Goal: Task Accomplishment & Management: Use online tool/utility

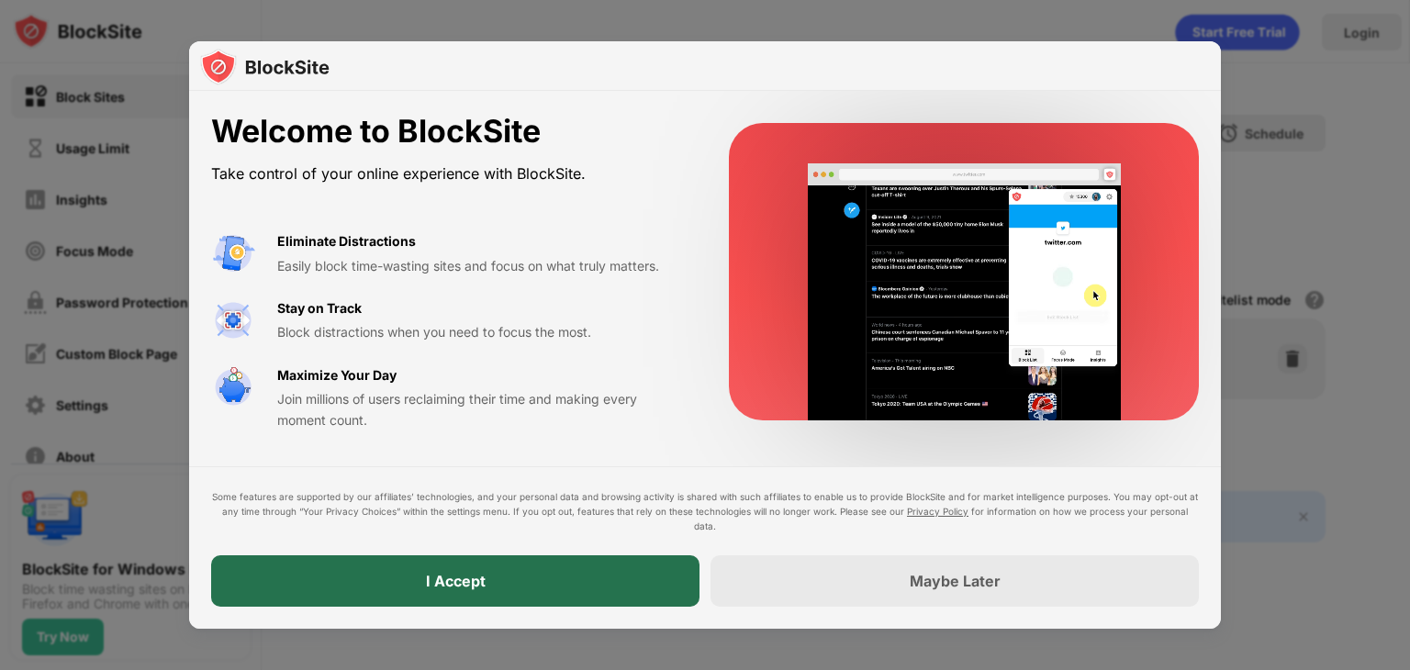
click at [663, 557] on div "I Accept" at bounding box center [455, 580] width 488 height 51
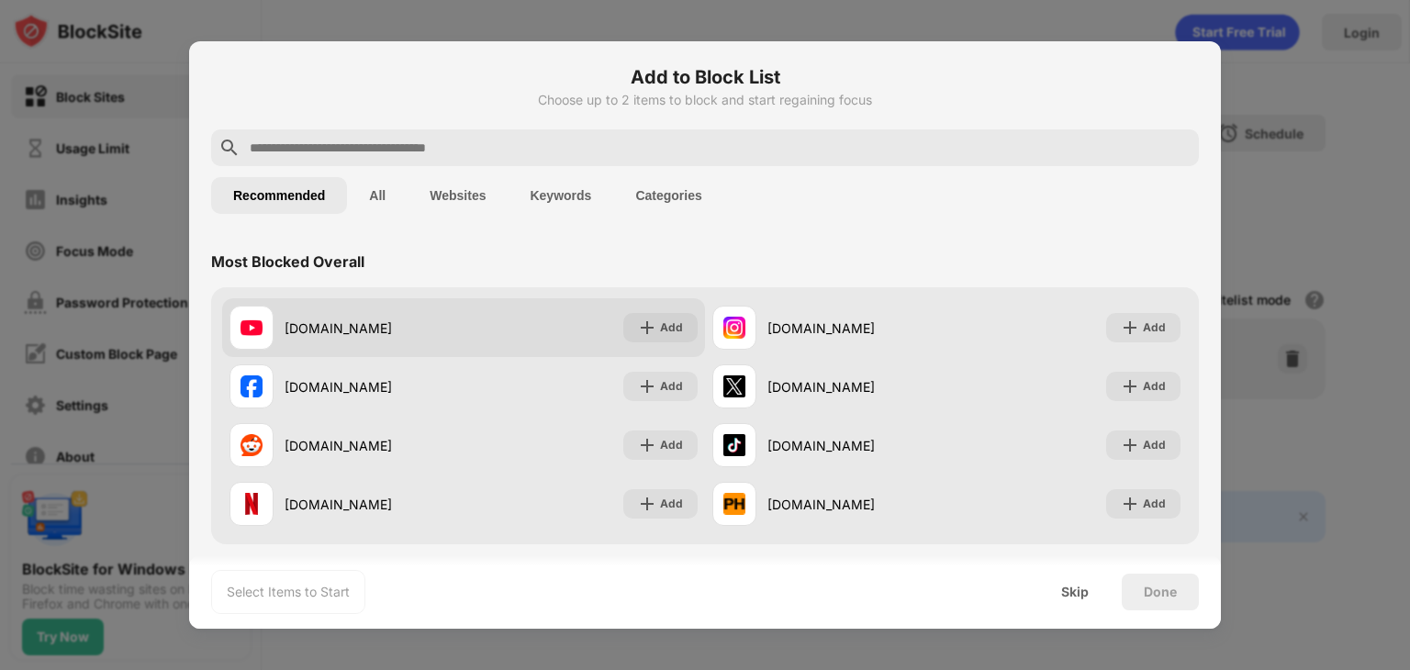
click at [477, 324] on div "[DOMAIN_NAME] Add" at bounding box center [463, 327] width 483 height 59
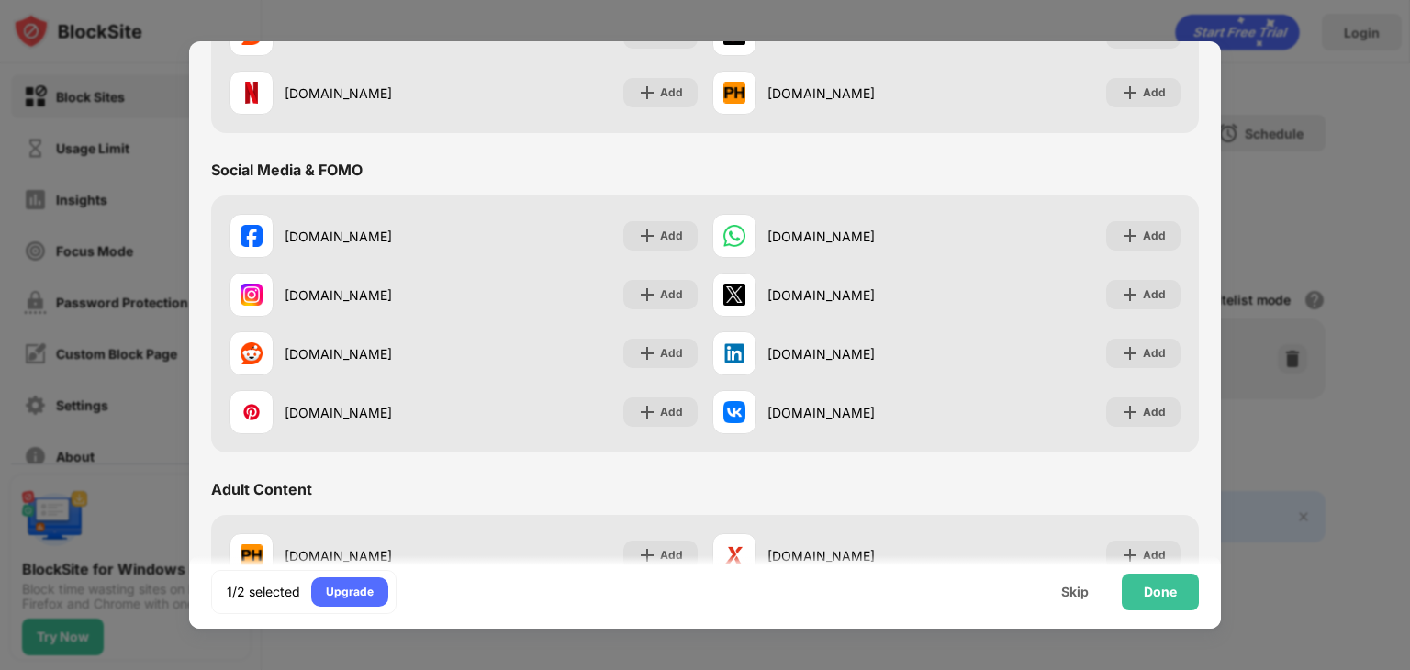
scroll to position [413, 0]
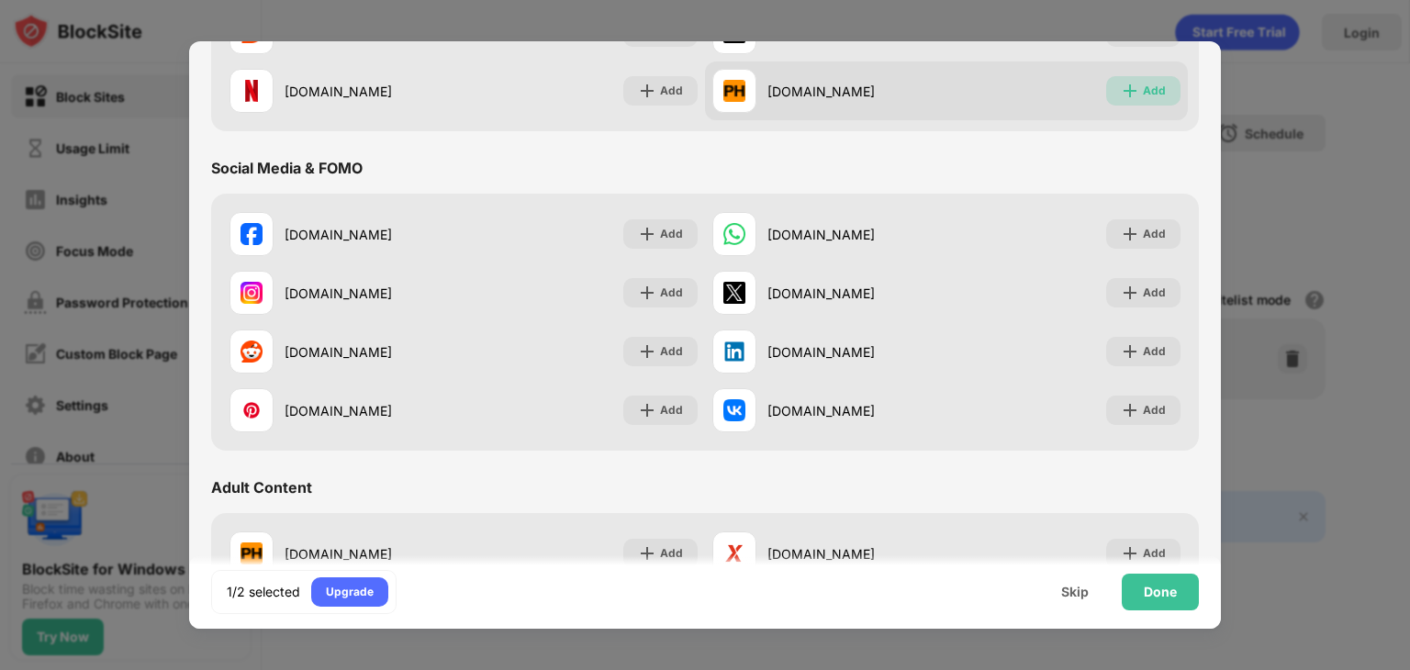
click at [1143, 93] on div "Add" at bounding box center [1154, 91] width 23 height 18
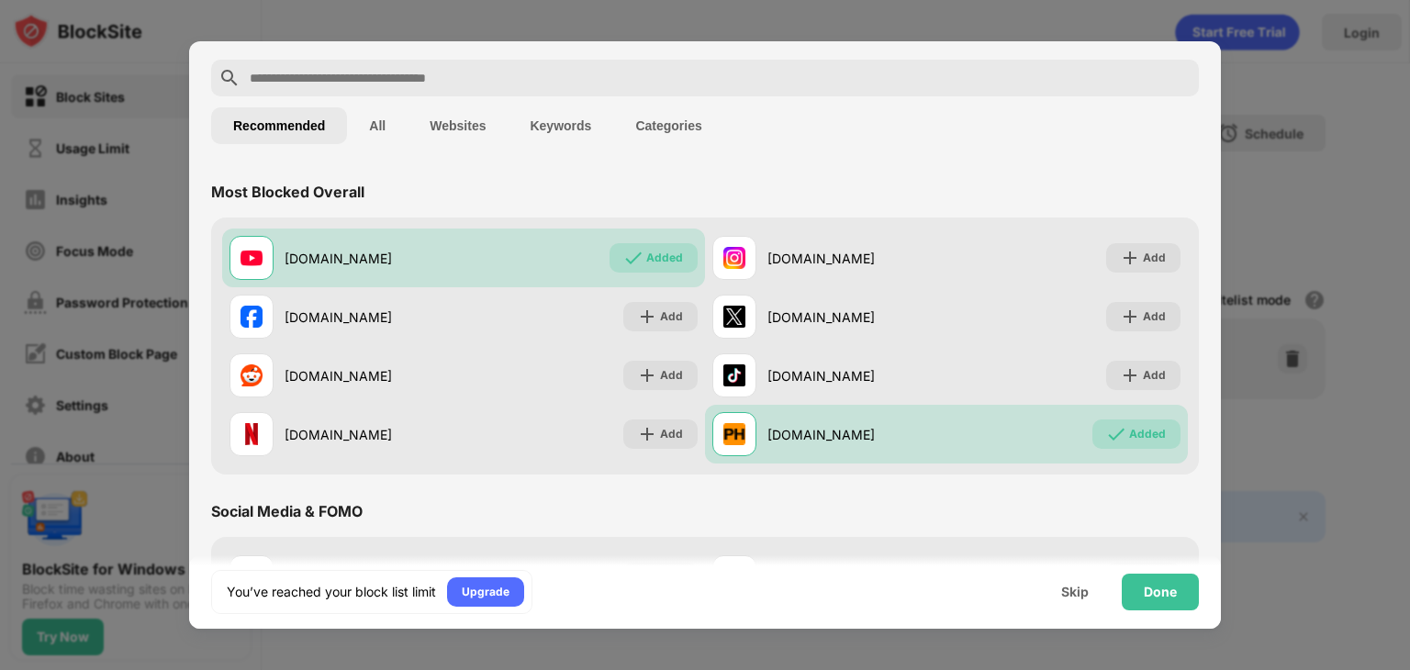
scroll to position [0, 0]
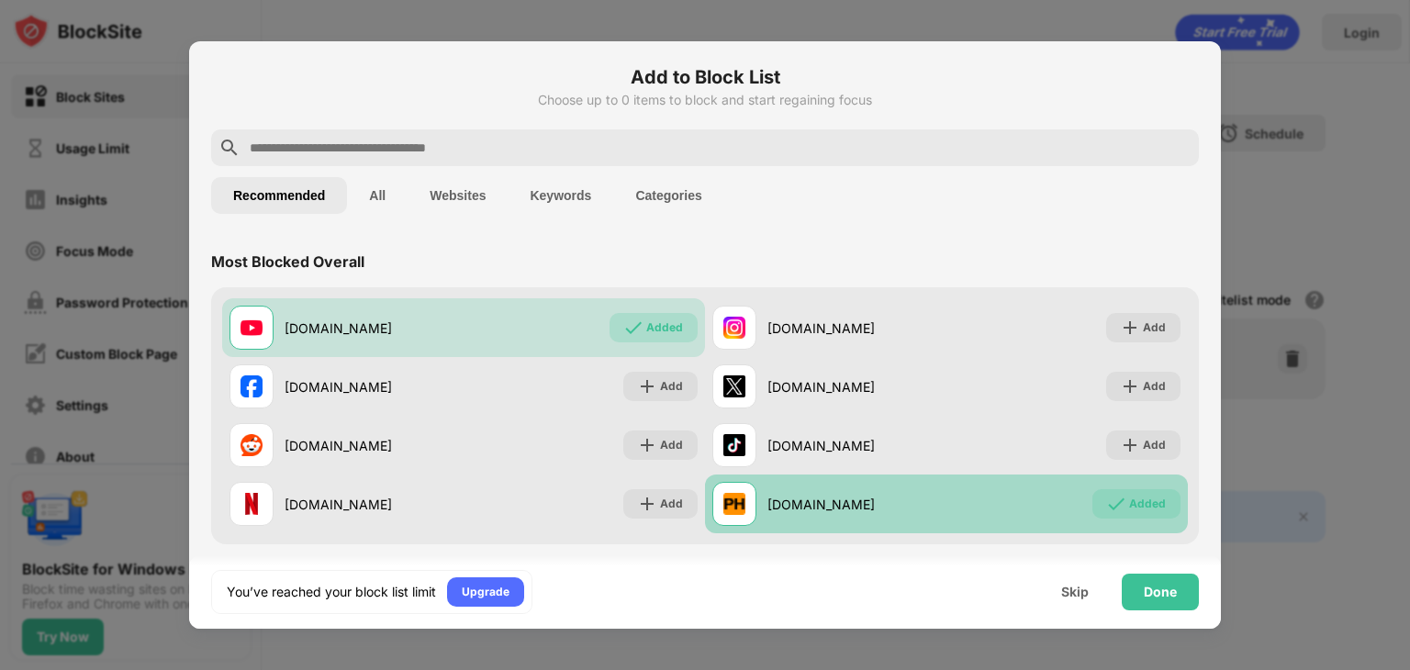
click at [1111, 489] on div "Added" at bounding box center [1137, 503] width 88 height 29
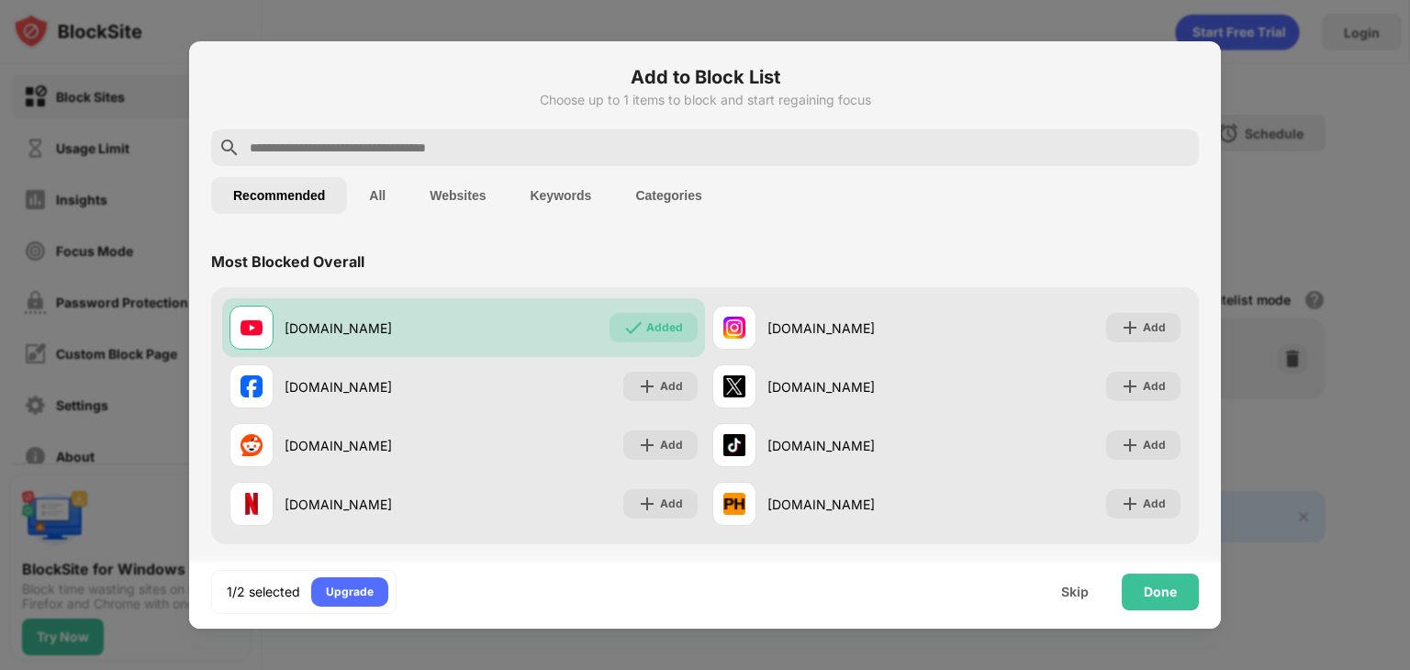
click at [747, 137] on input "text" at bounding box center [720, 148] width 944 height 22
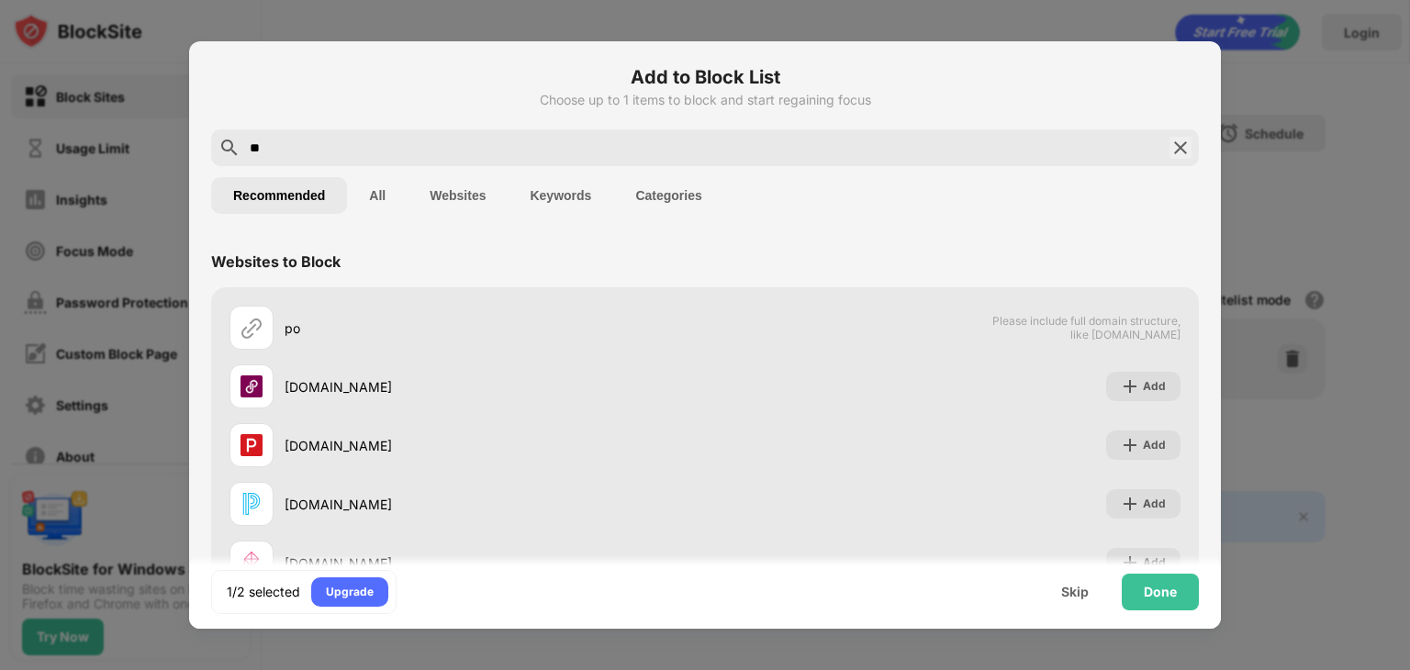
type input "*"
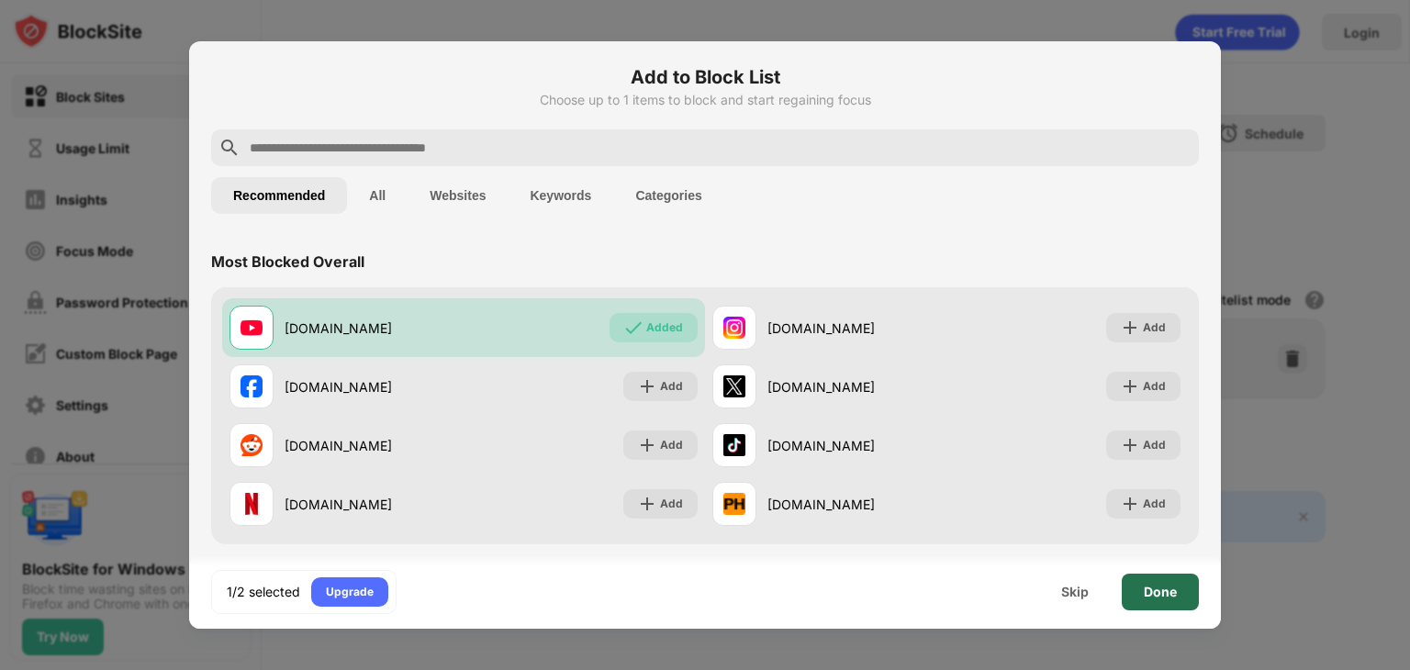
click at [1149, 591] on div "Done" at bounding box center [1160, 592] width 33 height 15
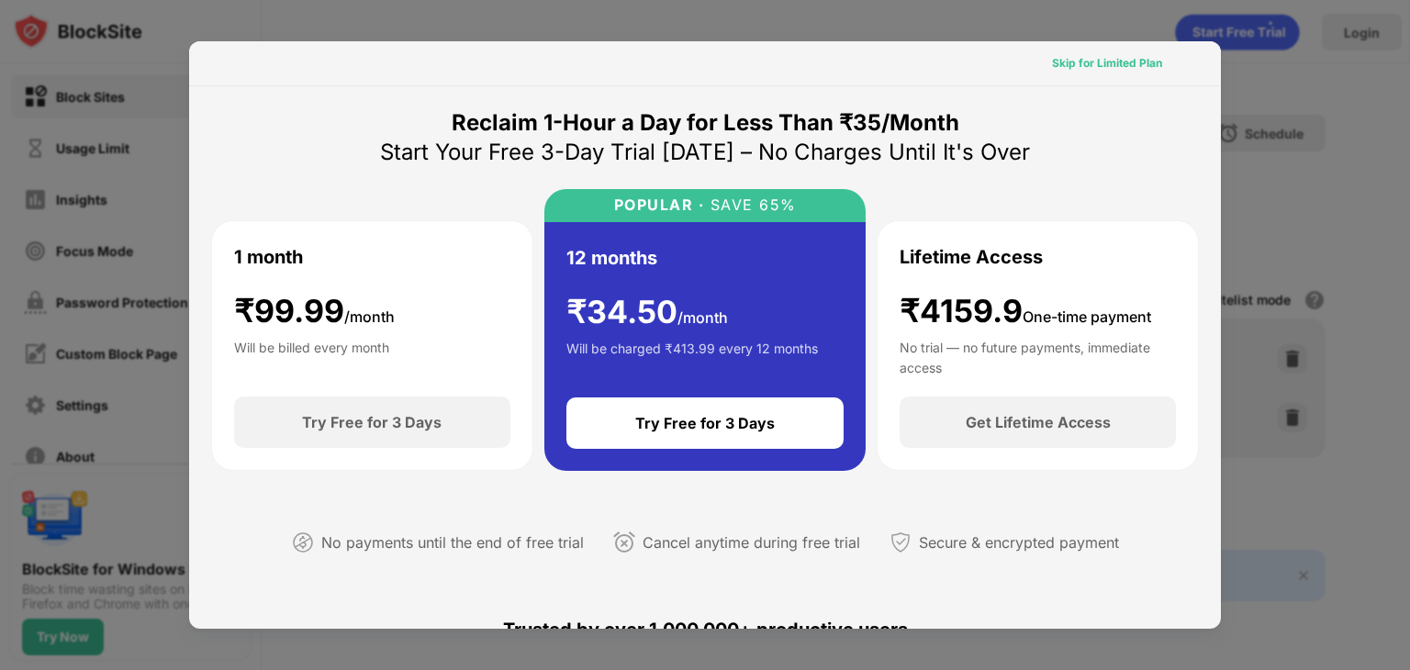
click at [1110, 68] on div "Skip for Limited Plan" at bounding box center [1107, 63] width 110 height 18
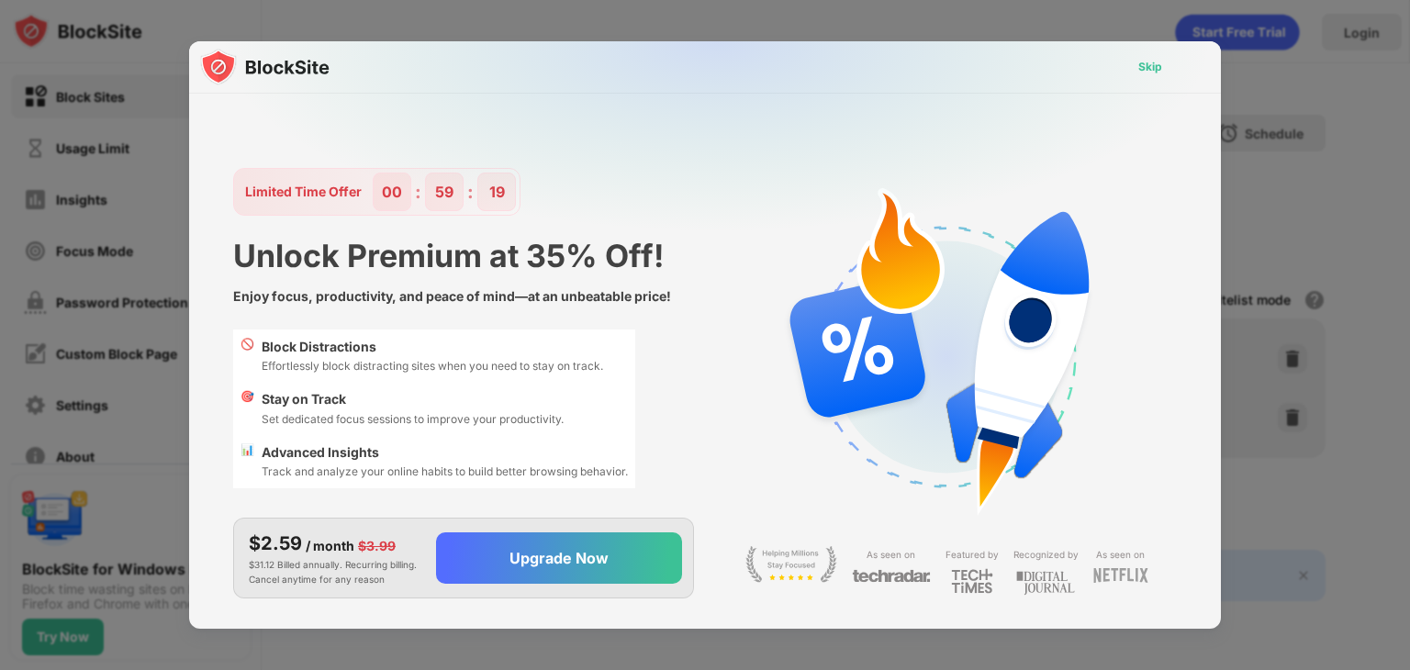
click at [1159, 62] on div "Skip" at bounding box center [1150, 67] width 24 height 18
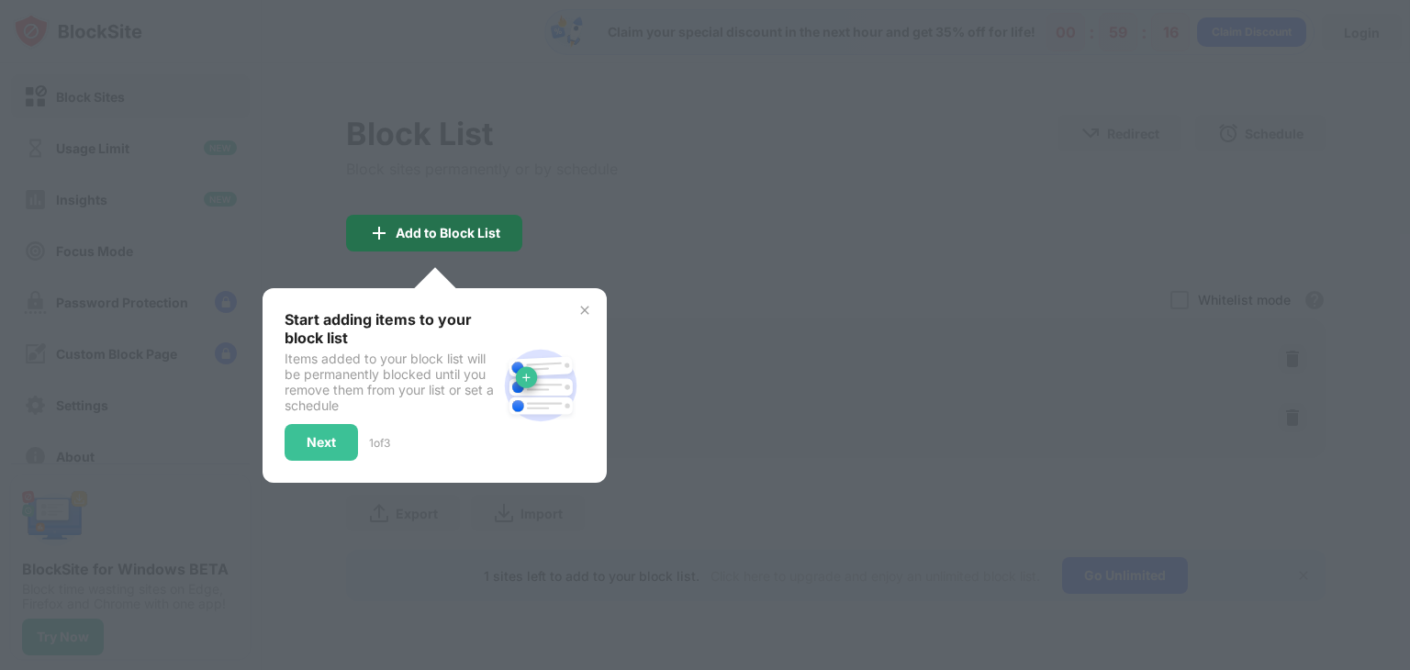
click at [468, 234] on div "Add to Block List" at bounding box center [448, 233] width 105 height 15
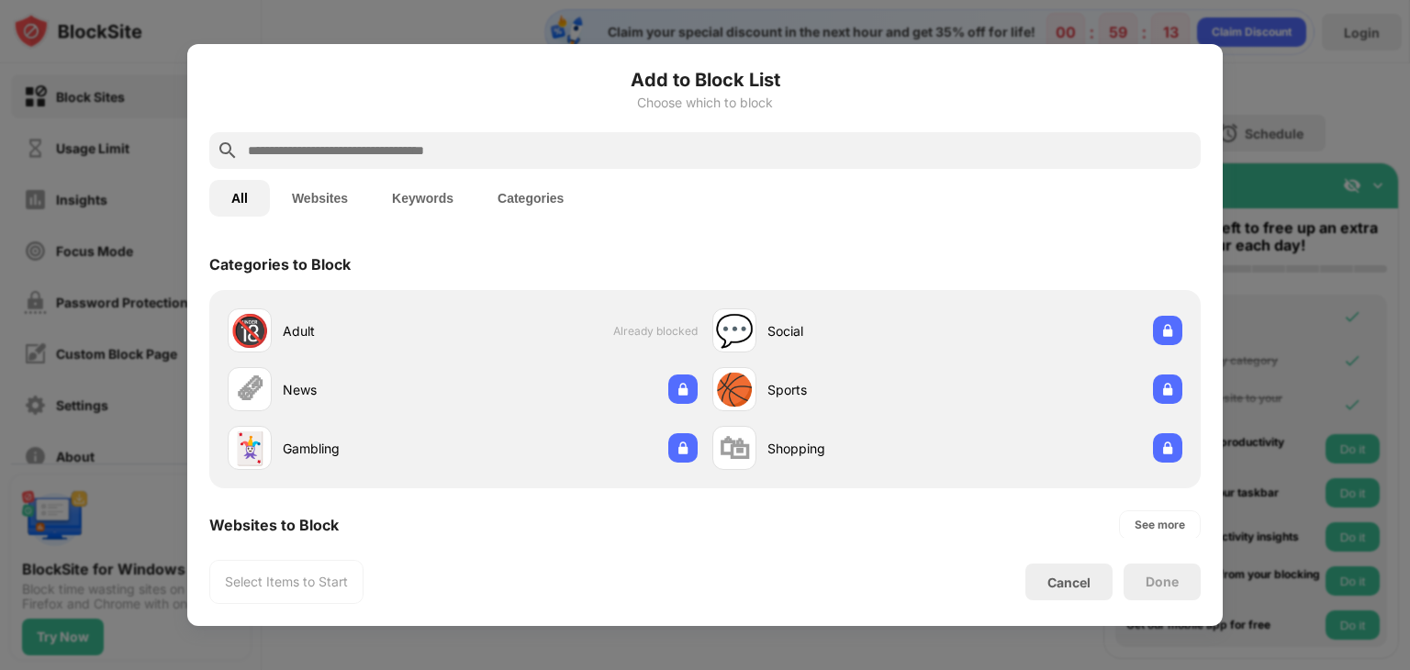
click at [1271, 168] on div at bounding box center [705, 335] width 1410 height 670
